Goal: Check status: Check status

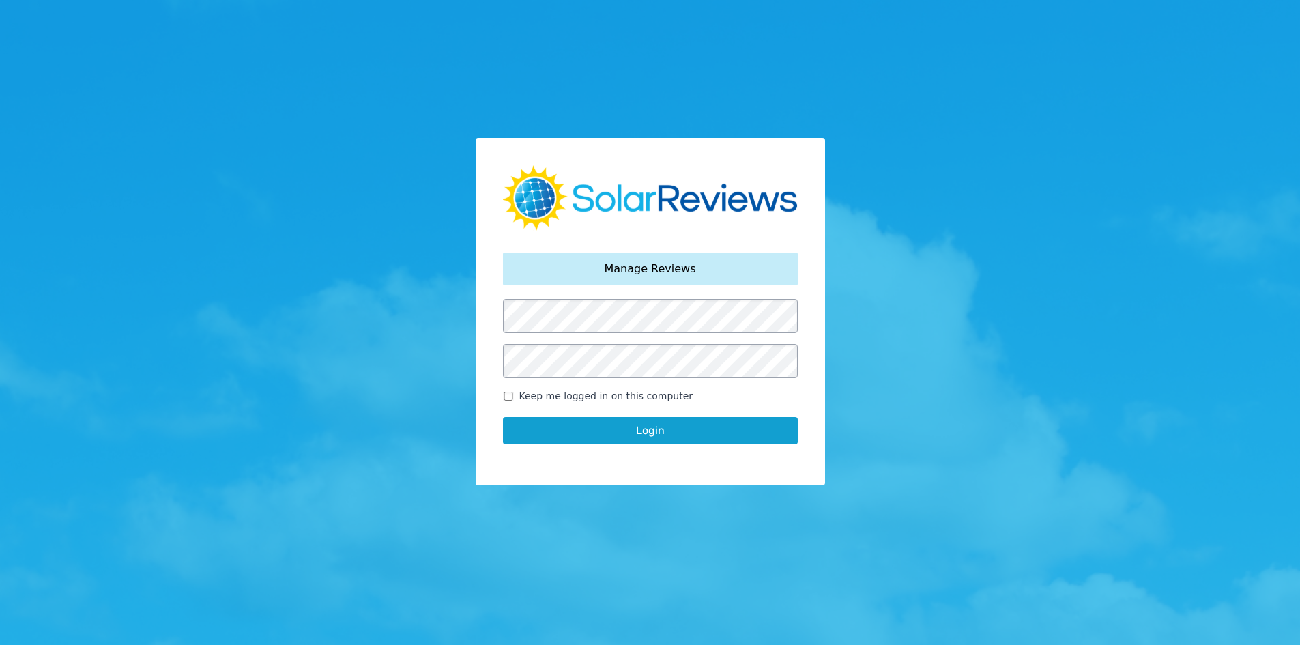
click at [528, 394] on span "Keep me logged in on this computer" at bounding box center [606, 396] width 174 height 14
click at [514, 394] on input "Keep me logged in on this computer" at bounding box center [508, 396] width 11 height 9
checkbox input "true"
click at [532, 431] on button "Login" at bounding box center [650, 430] width 295 height 27
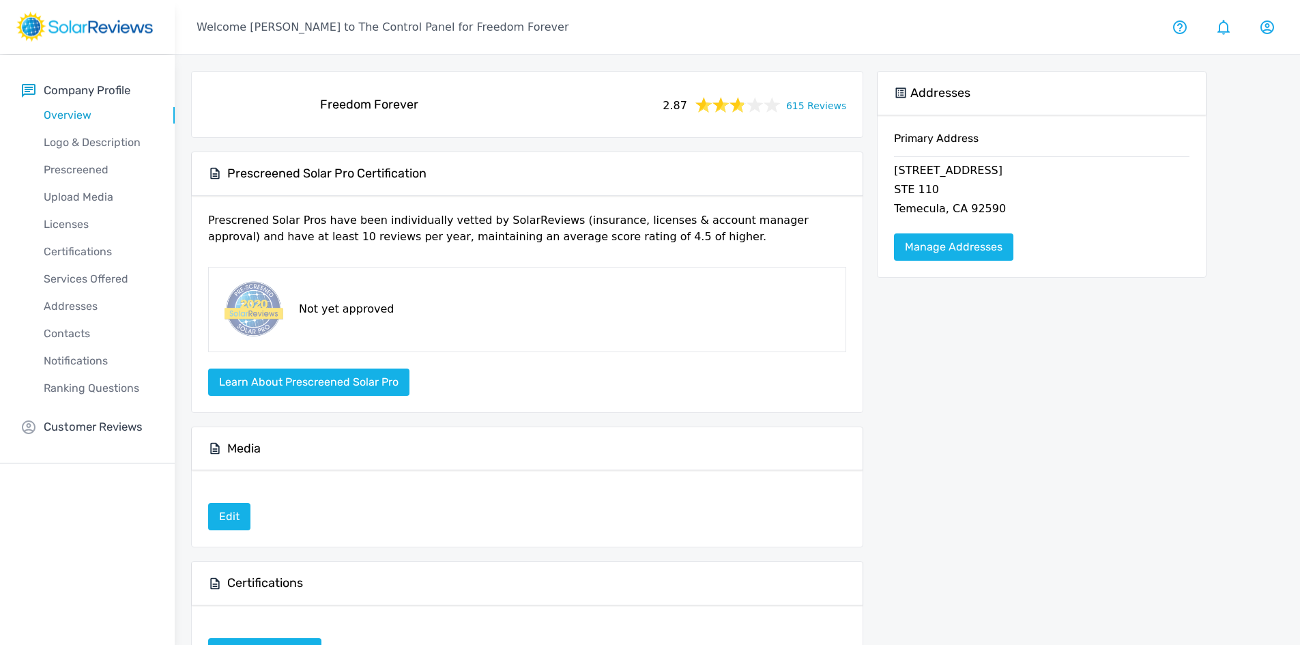
click at [781, 107] on icon at bounding box center [771, 104] width 17 height 17
click at [816, 116] on div "Freedom Forever 2.87 615 Reviews" at bounding box center [527, 105] width 649 height 44
click at [814, 111] on link "615 Reviews" at bounding box center [816, 104] width 60 height 17
